Goal: Find contact information: Find contact information

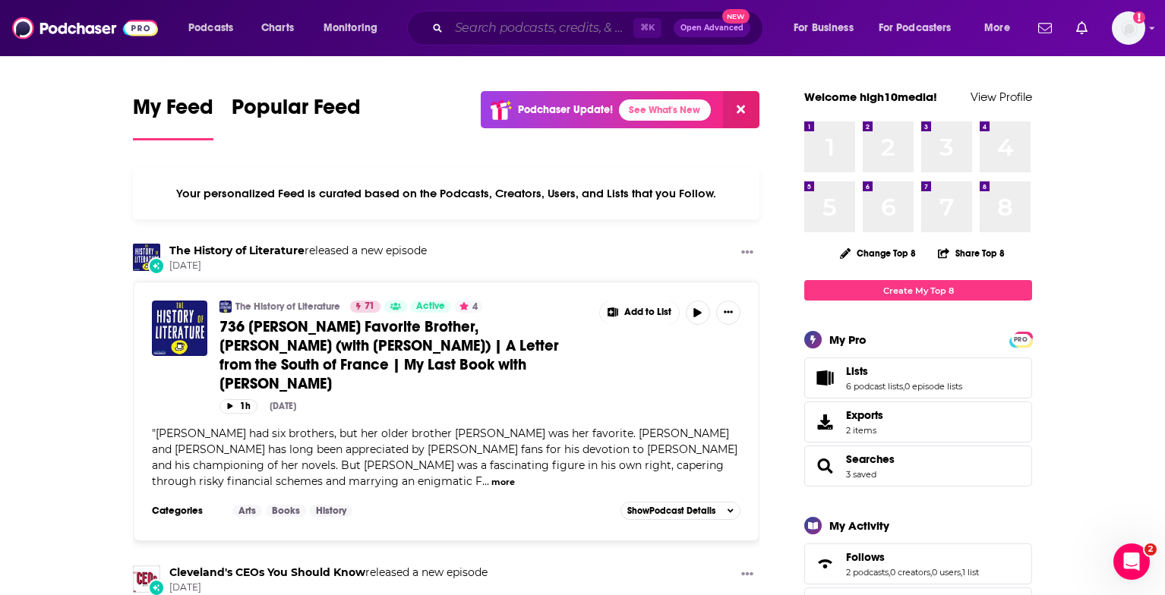
click at [582, 28] on input "Search podcasts, credits, & more..." at bounding box center [541, 28] width 185 height 24
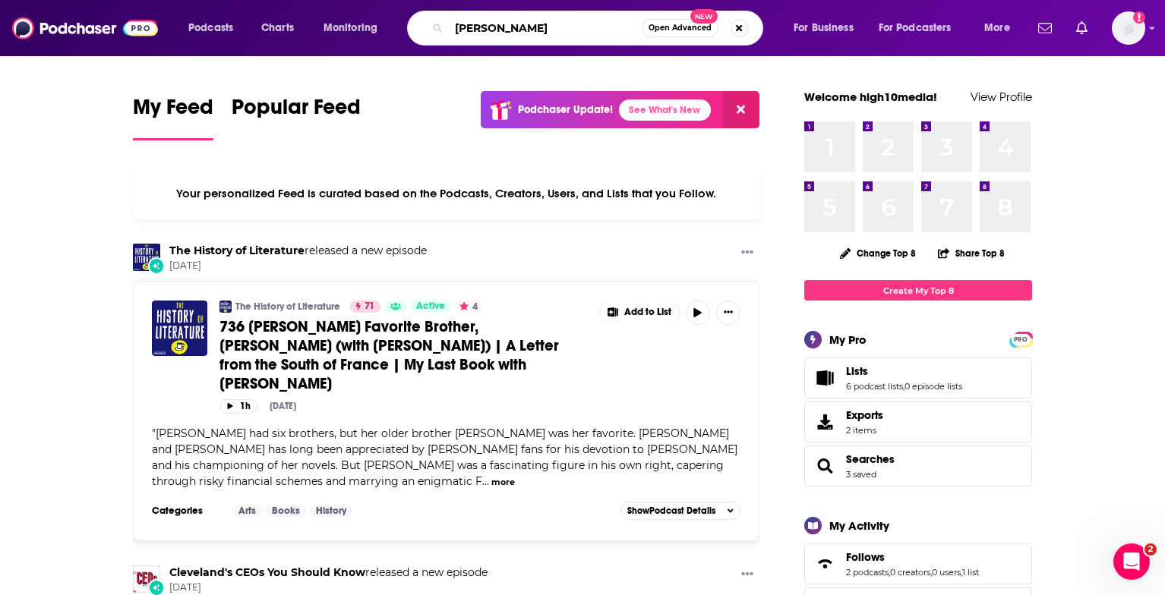
type input "[PERSON_NAME]"
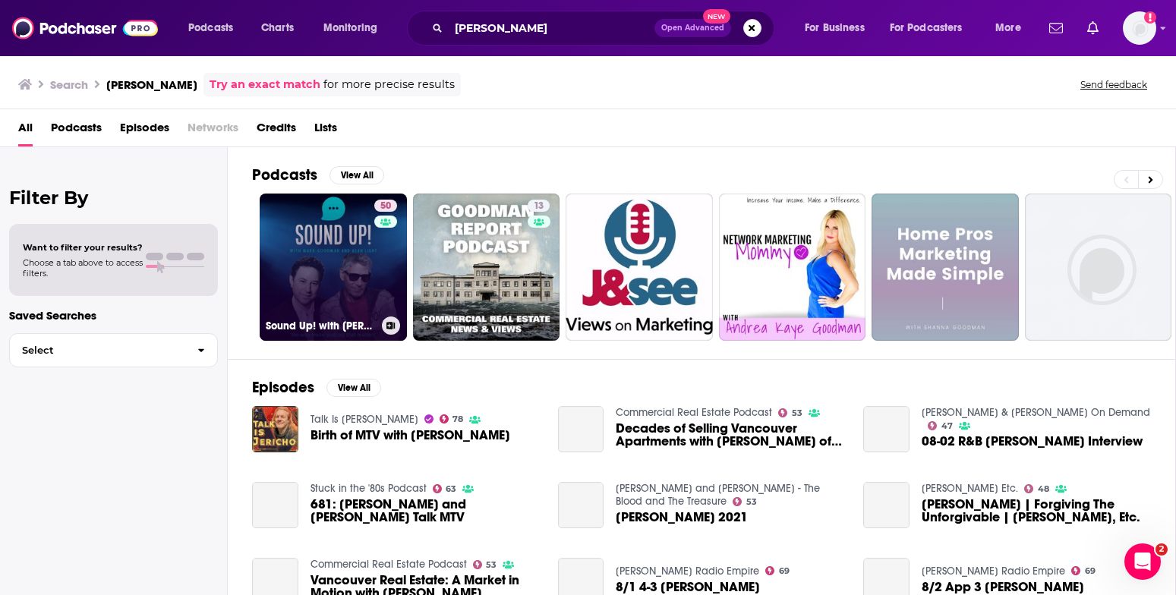
click at [346, 258] on link "50 Sound Up! with [PERSON_NAME] and [PERSON_NAME]" at bounding box center [333, 267] width 147 height 147
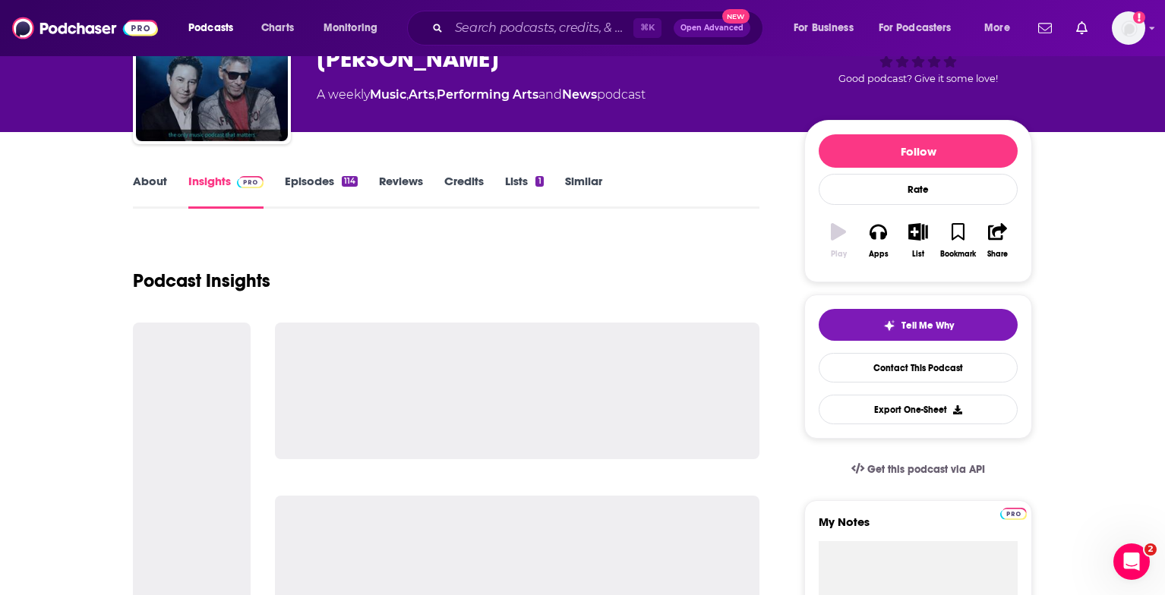
scroll to position [126, 0]
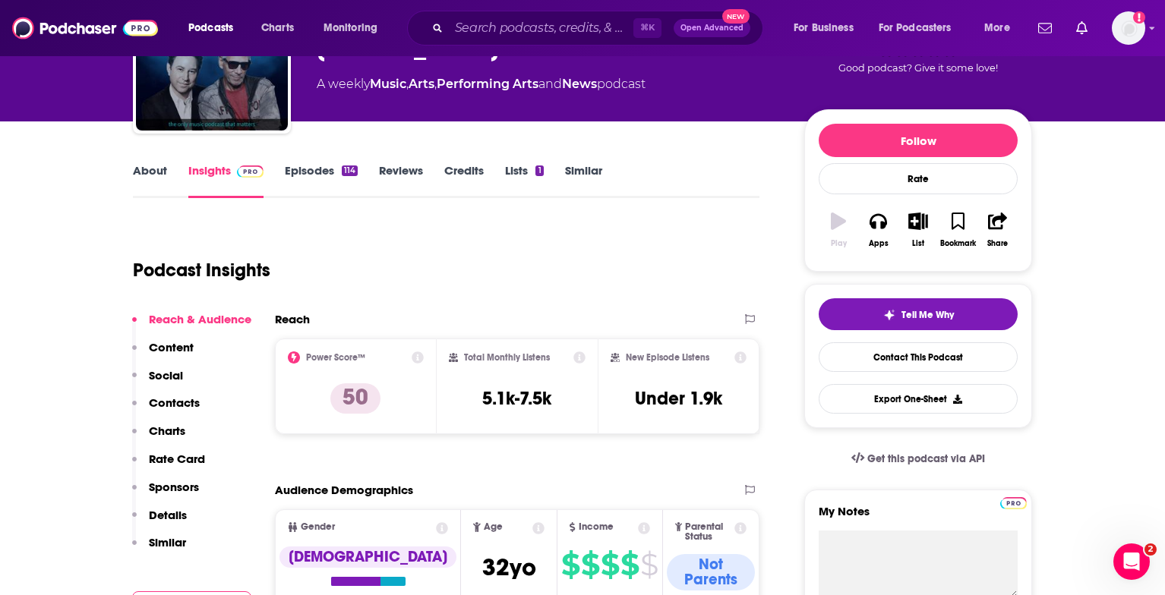
click at [157, 170] on link "About" at bounding box center [150, 180] width 34 height 35
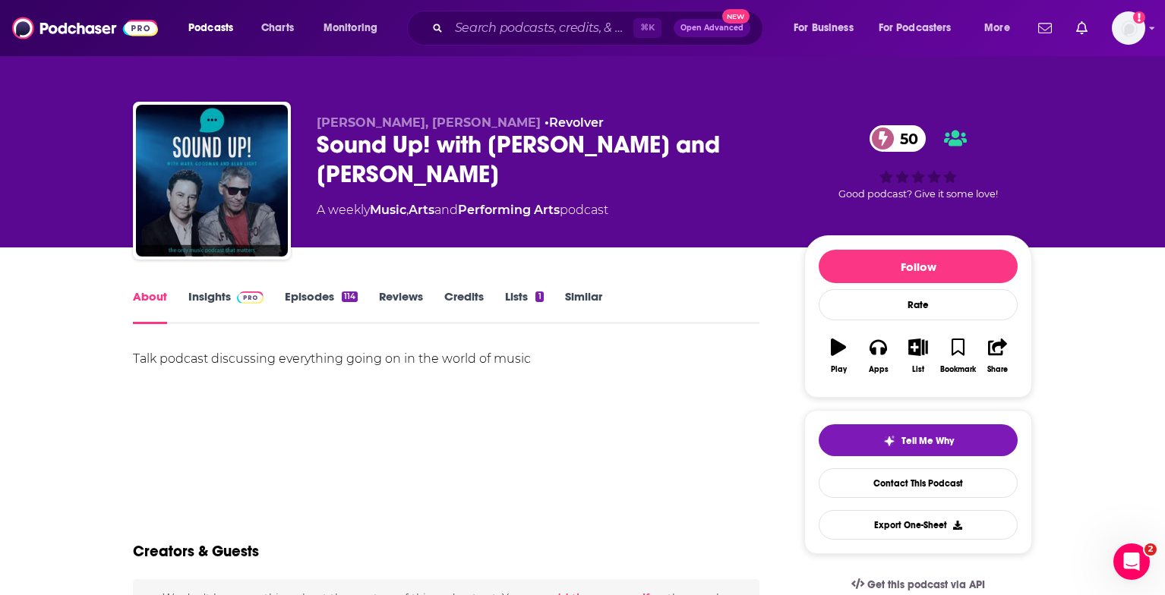
click at [206, 289] on link "Insights" at bounding box center [225, 306] width 75 height 35
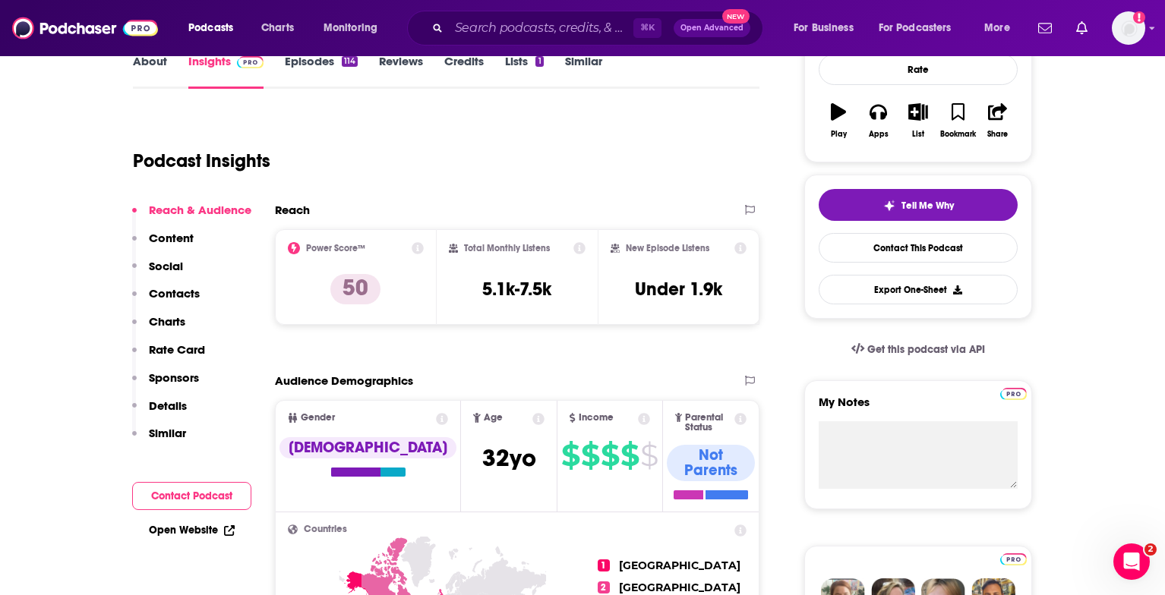
scroll to position [431, 0]
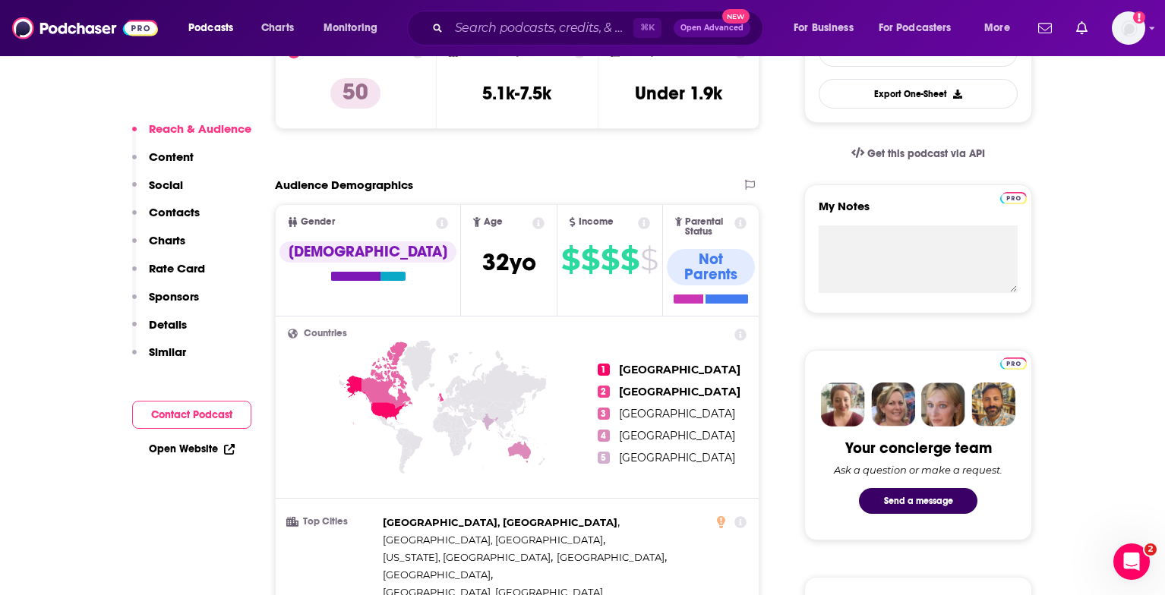
click at [204, 415] on button "Contact Podcast" at bounding box center [191, 415] width 119 height 28
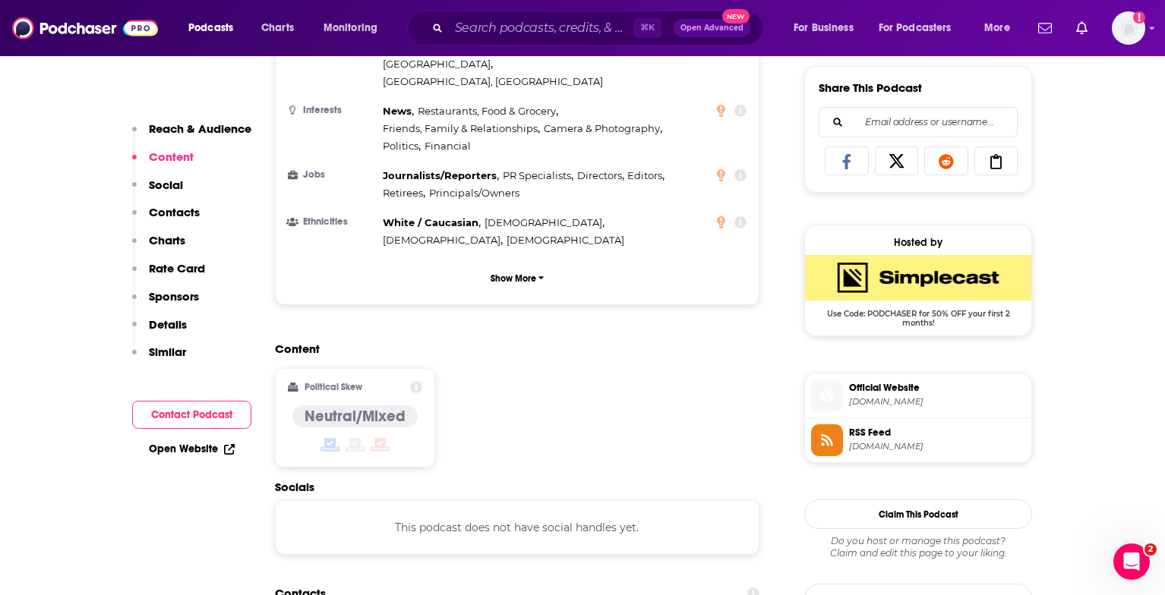
scroll to position [699, 0]
